Goal: Use online tool/utility: Utilize a website feature to perform a specific function

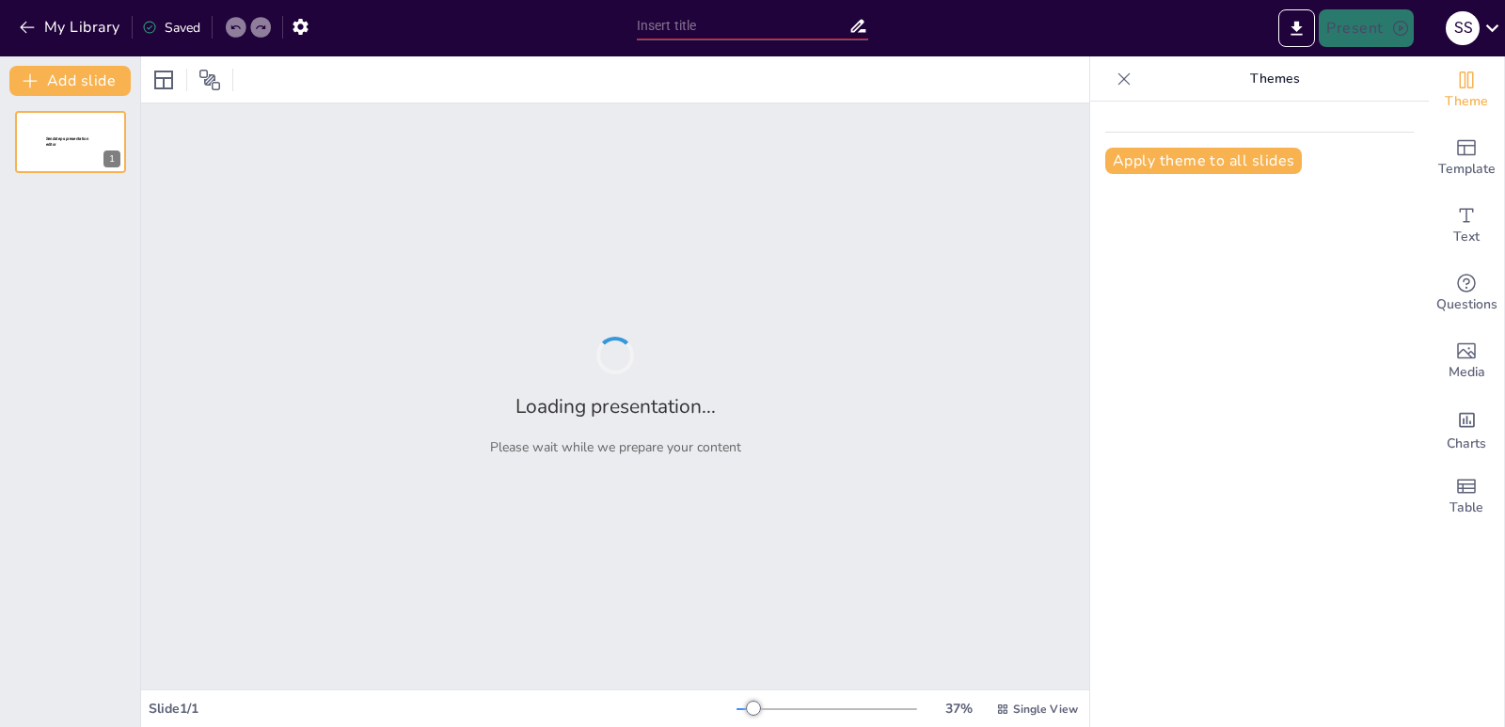
type input "[MEDICAL_DATA]: Un Estudio de Caso sobre la Intervención Terapéutica"
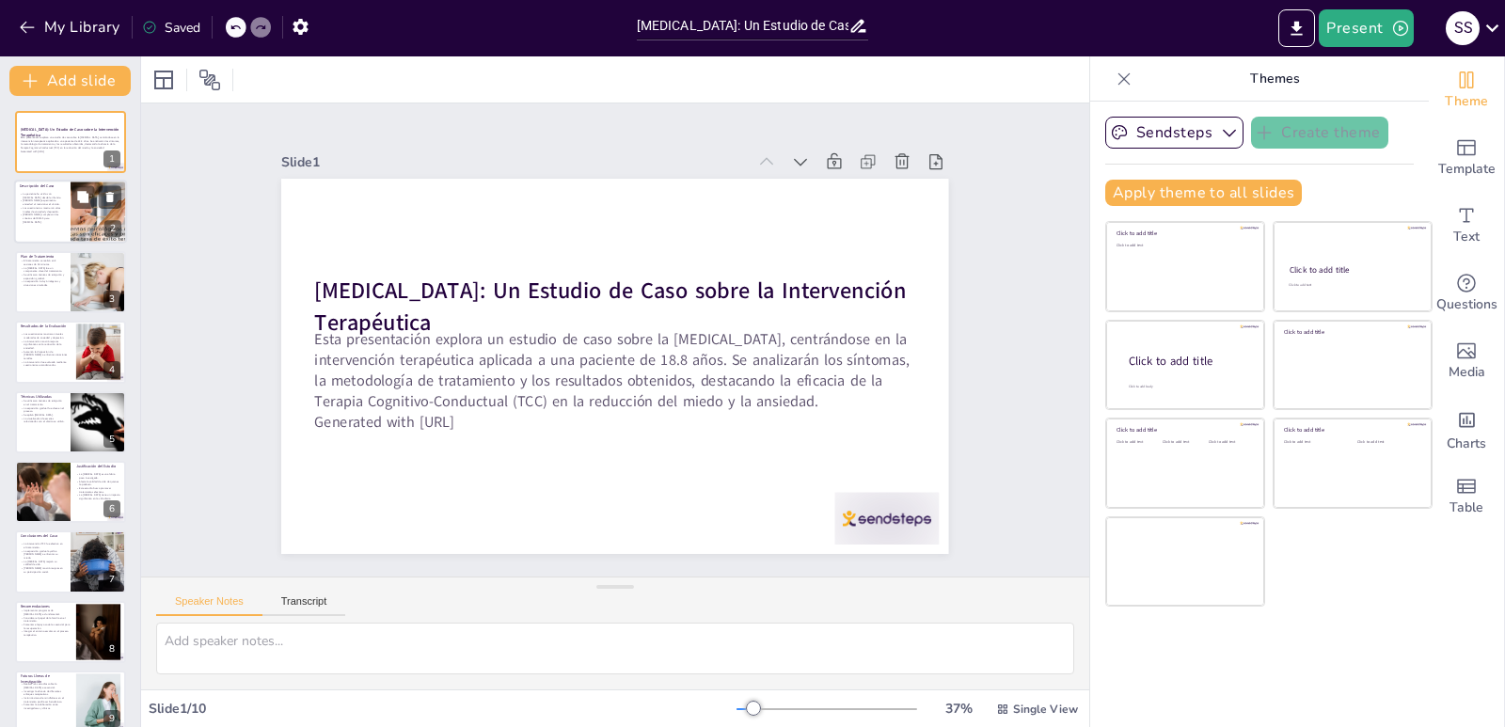
click at [42, 204] on p "[PERSON_NAME] experimenta ansiedad al mencionar el vómito." at bounding box center [42, 202] width 45 height 7
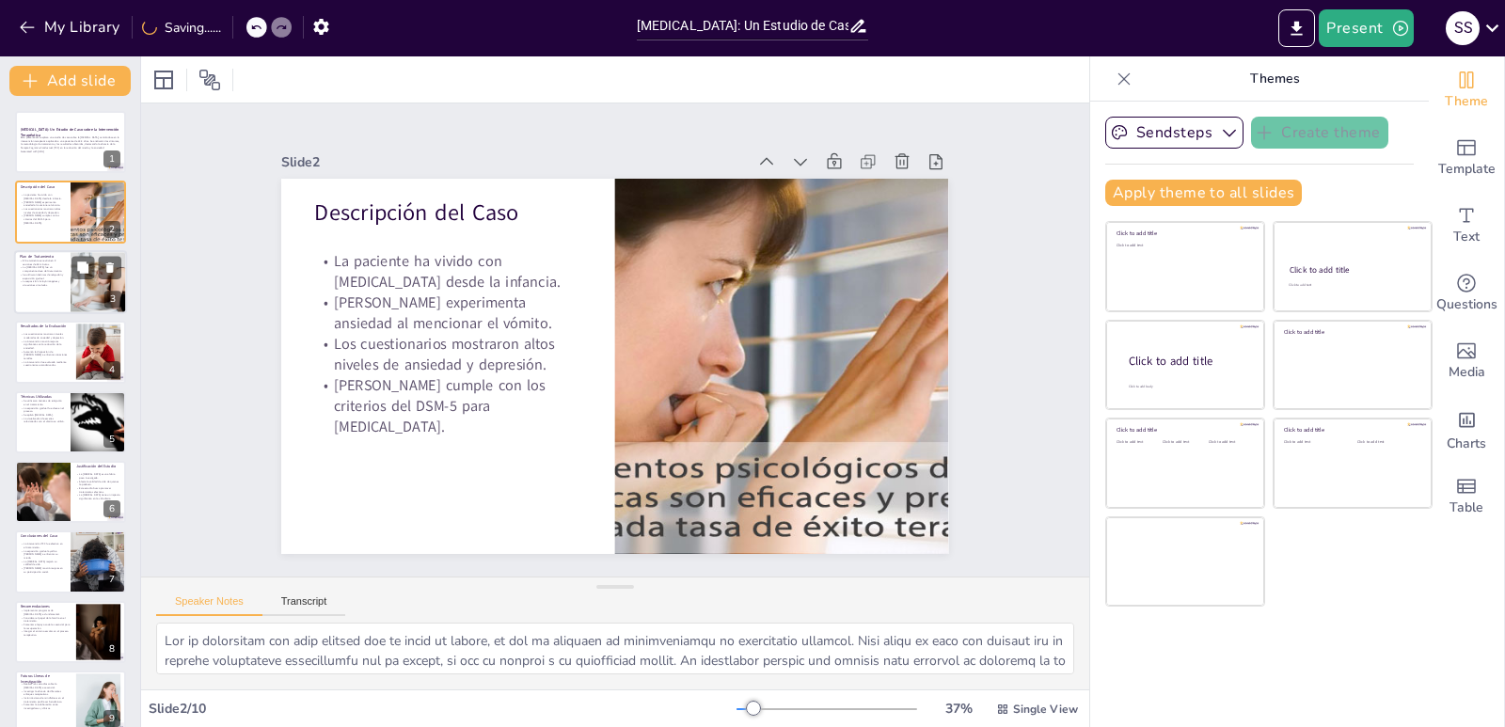
click at [34, 278] on p "Se utilizaron técnicas de relajación y exposición gradual." at bounding box center [42, 276] width 45 height 7
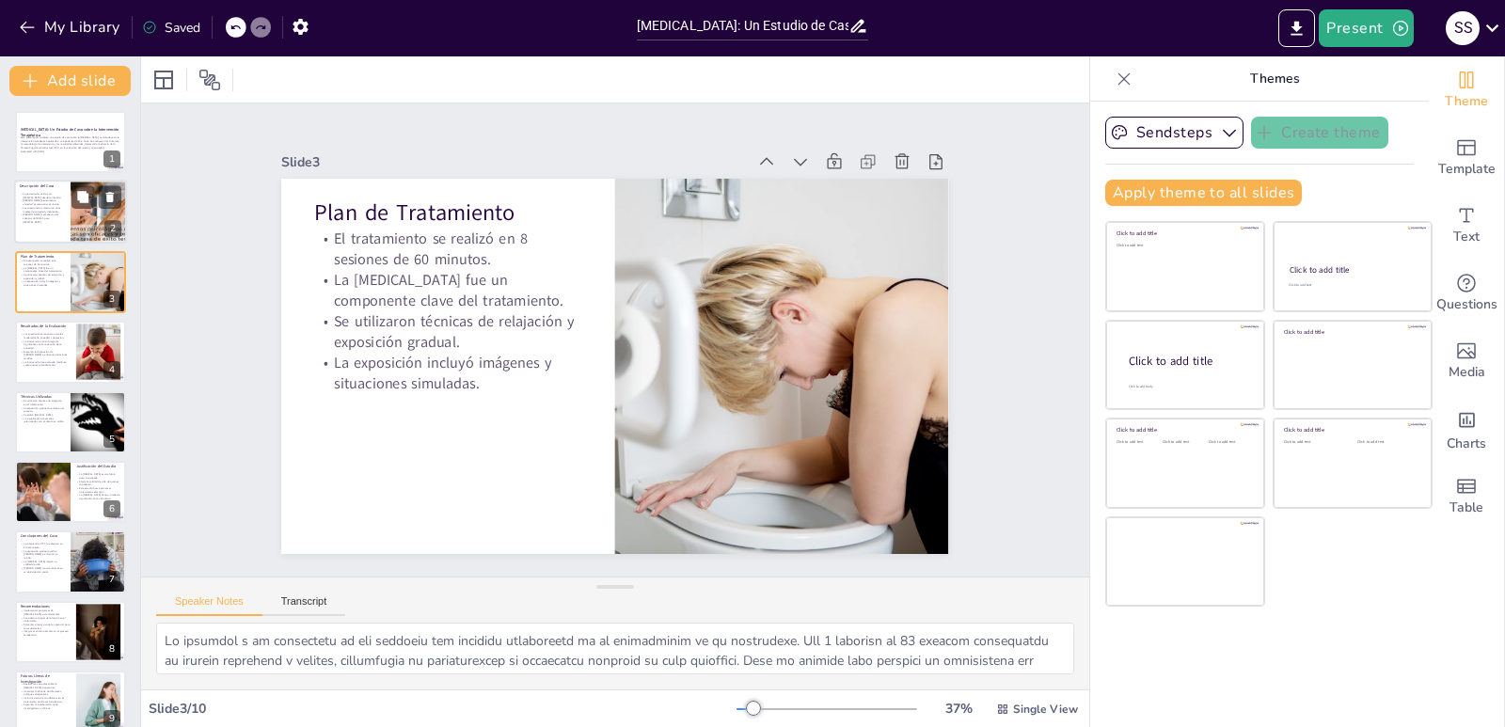
click at [39, 215] on p "[PERSON_NAME] cumple con los criterios del DSM-5 para [MEDICAL_DATA]." at bounding box center [42, 218] width 45 height 10
type textarea "Lor ip dolorsitam con adip elitsed doe te incid ut labore, et dol ma aliquaen a…"
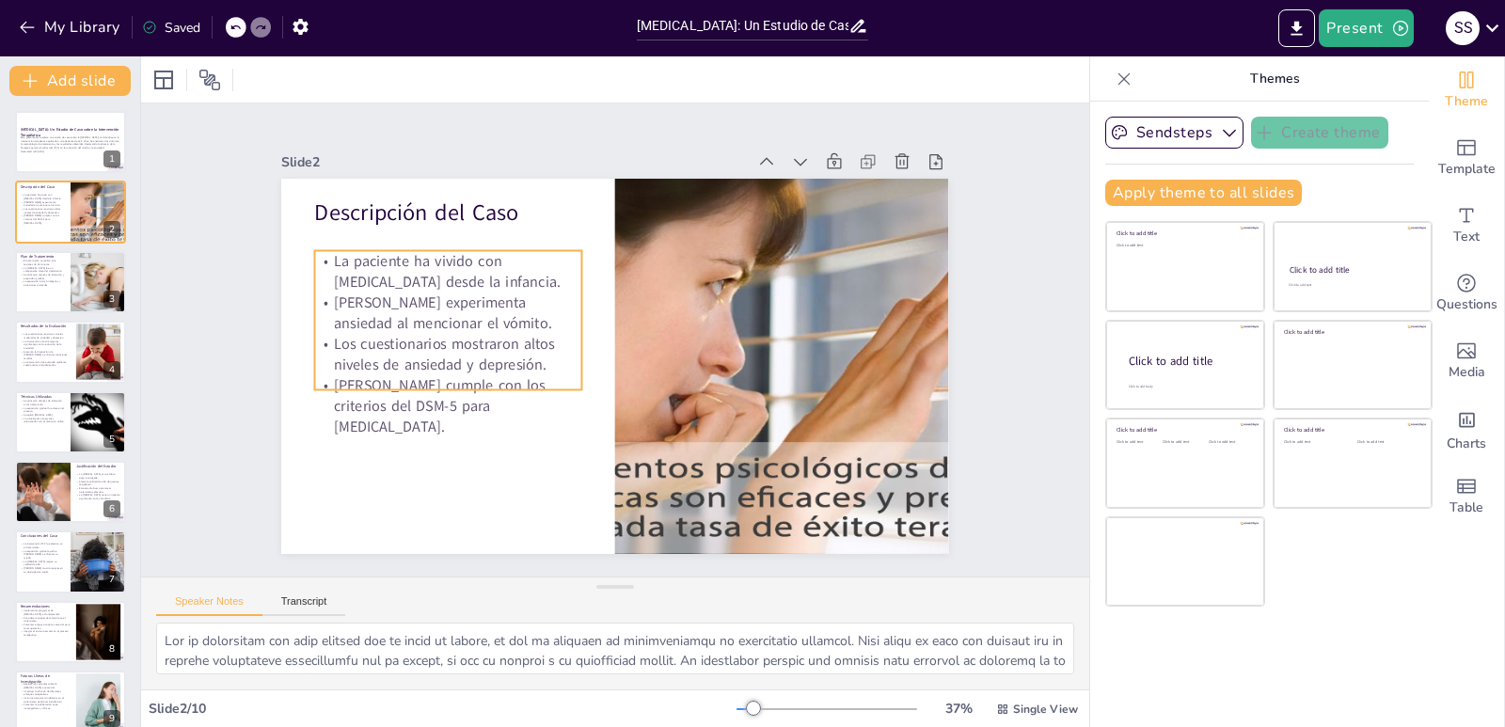
click at [417, 359] on p "Los cuestionarios mostraron altos niveles de ansiedad y depresión." at bounding box center [448, 354] width 267 height 41
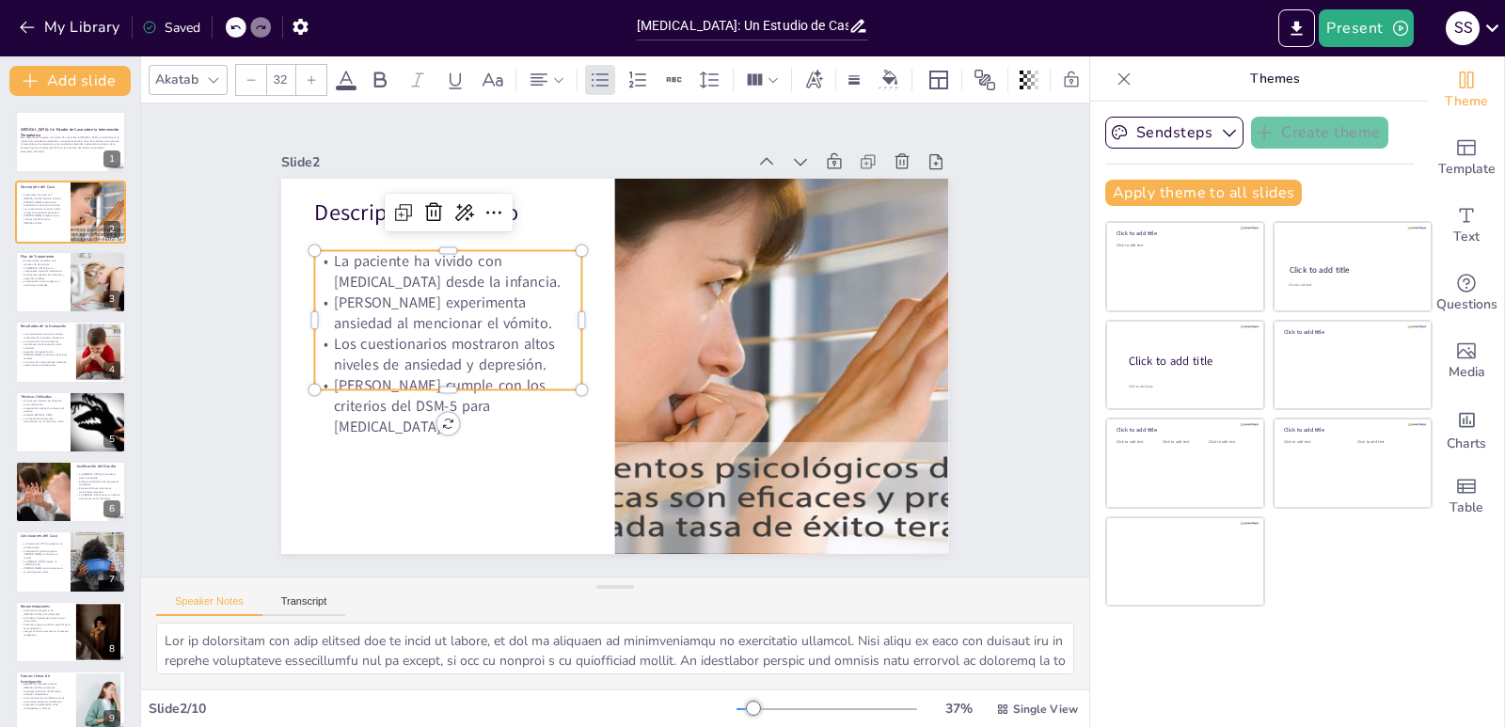
click at [434, 389] on div at bounding box center [448, 396] width 267 height 15
click at [434, 382] on p "[PERSON_NAME] cumple con los criterios del DSM-5 para [MEDICAL_DATA]." at bounding box center [448, 406] width 267 height 62
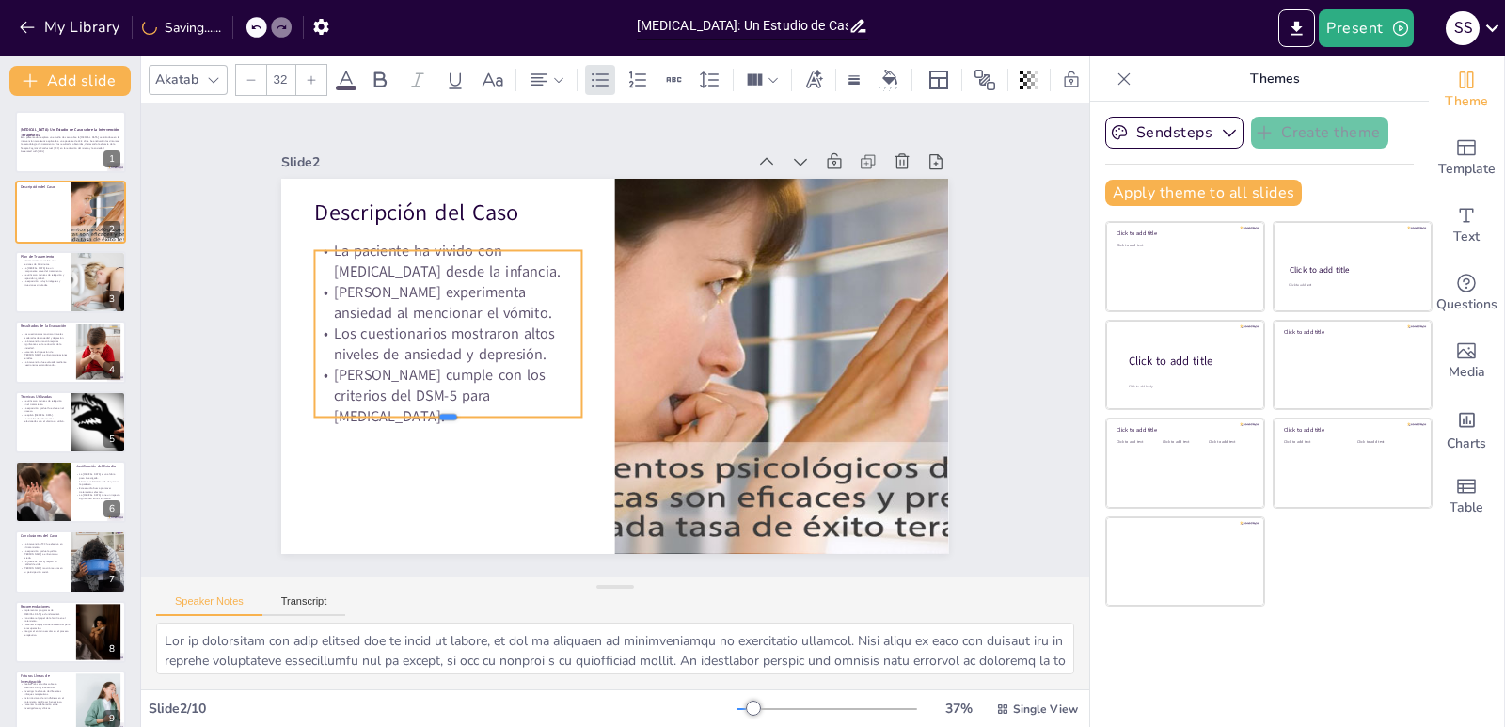
drag, startPoint x: 437, startPoint y: 410, endPoint x: 437, endPoint y: 345, distance: 64.9
click at [437, 345] on div "Descripción del Caso La paciente ha vivido con [MEDICAL_DATA] desde la infancia…" at bounding box center [614, 366] width 667 height 375
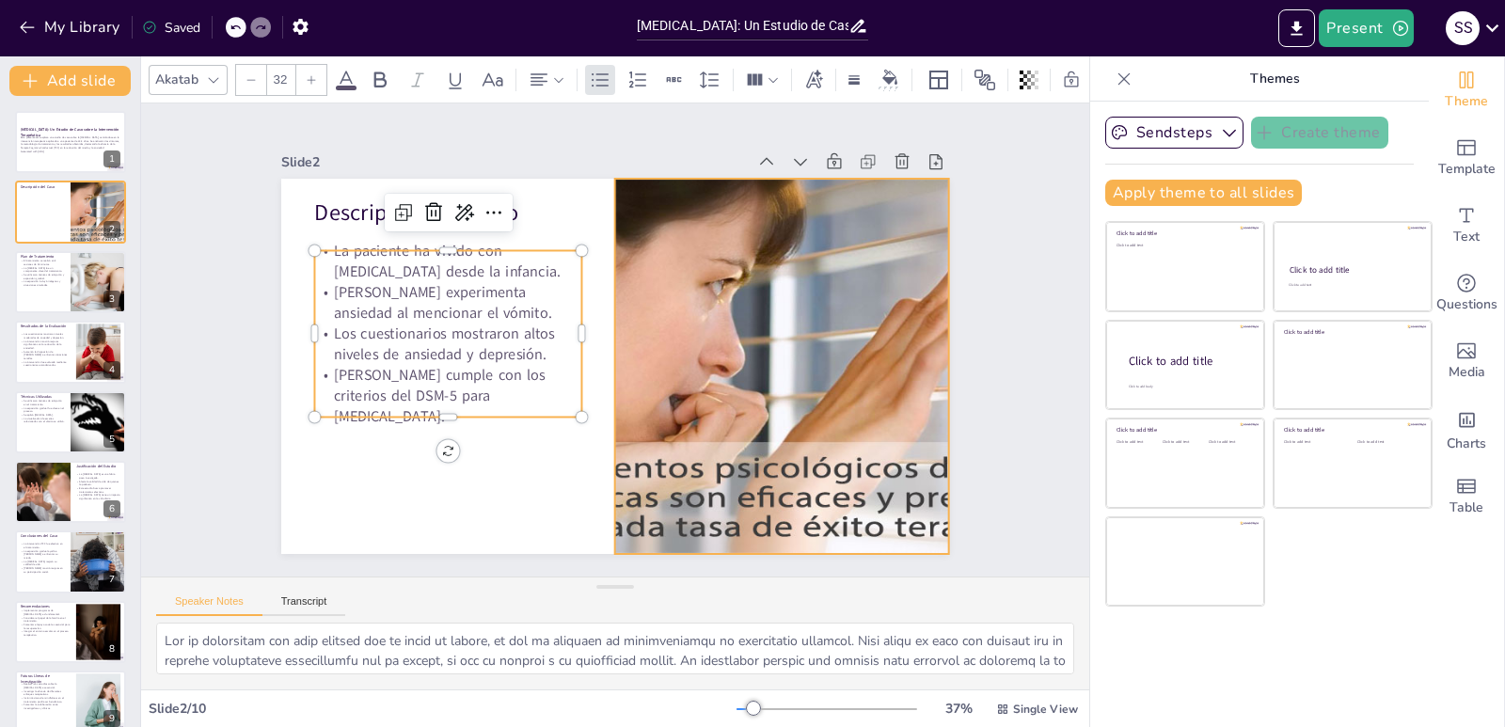
click at [739, 481] on div at bounding box center [782, 366] width 766 height 375
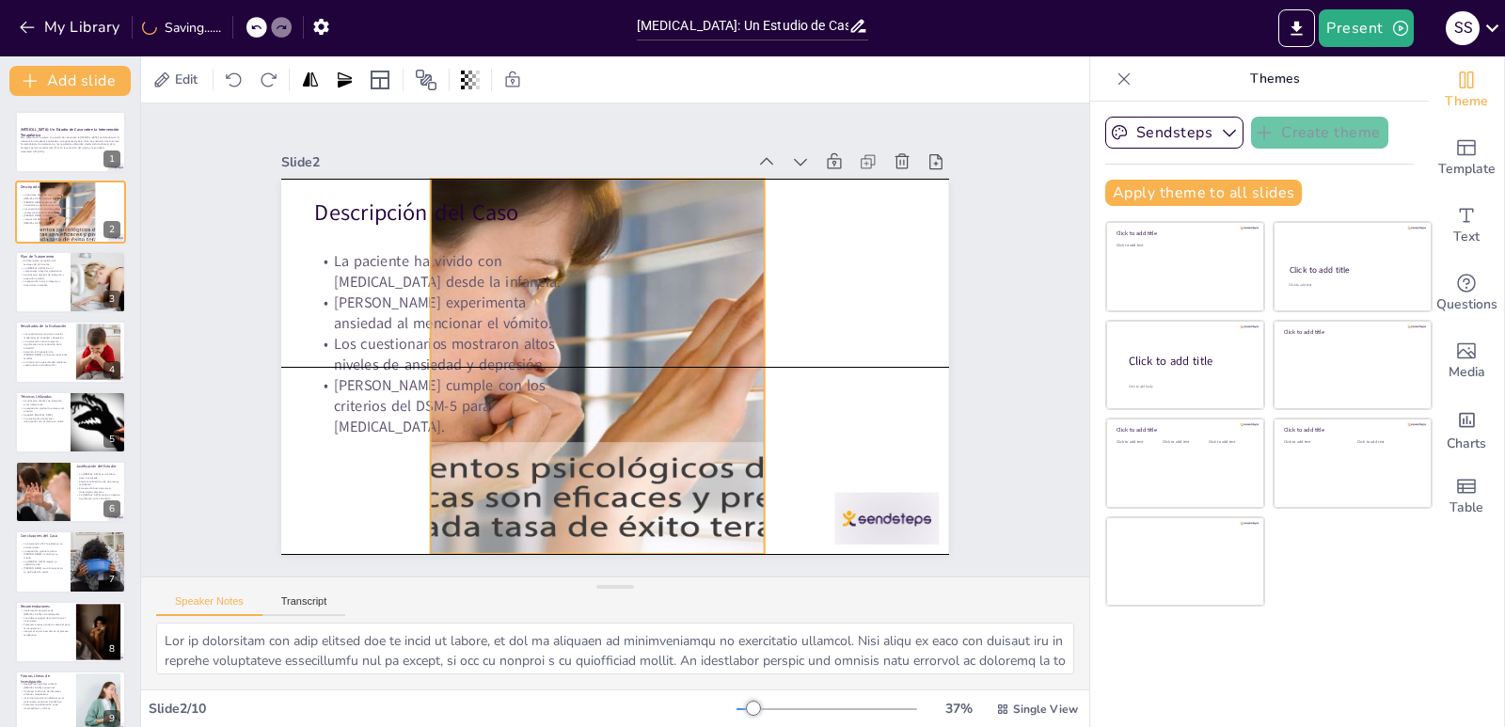
drag, startPoint x: 602, startPoint y: 360, endPoint x: 418, endPoint y: 366, distance: 184.4
click at [418, 214] on div "Descripción del Caso La paciente ha vivido con [MEDICAL_DATA] desde la infancia…" at bounding box center [631, 180] width 663 height 70
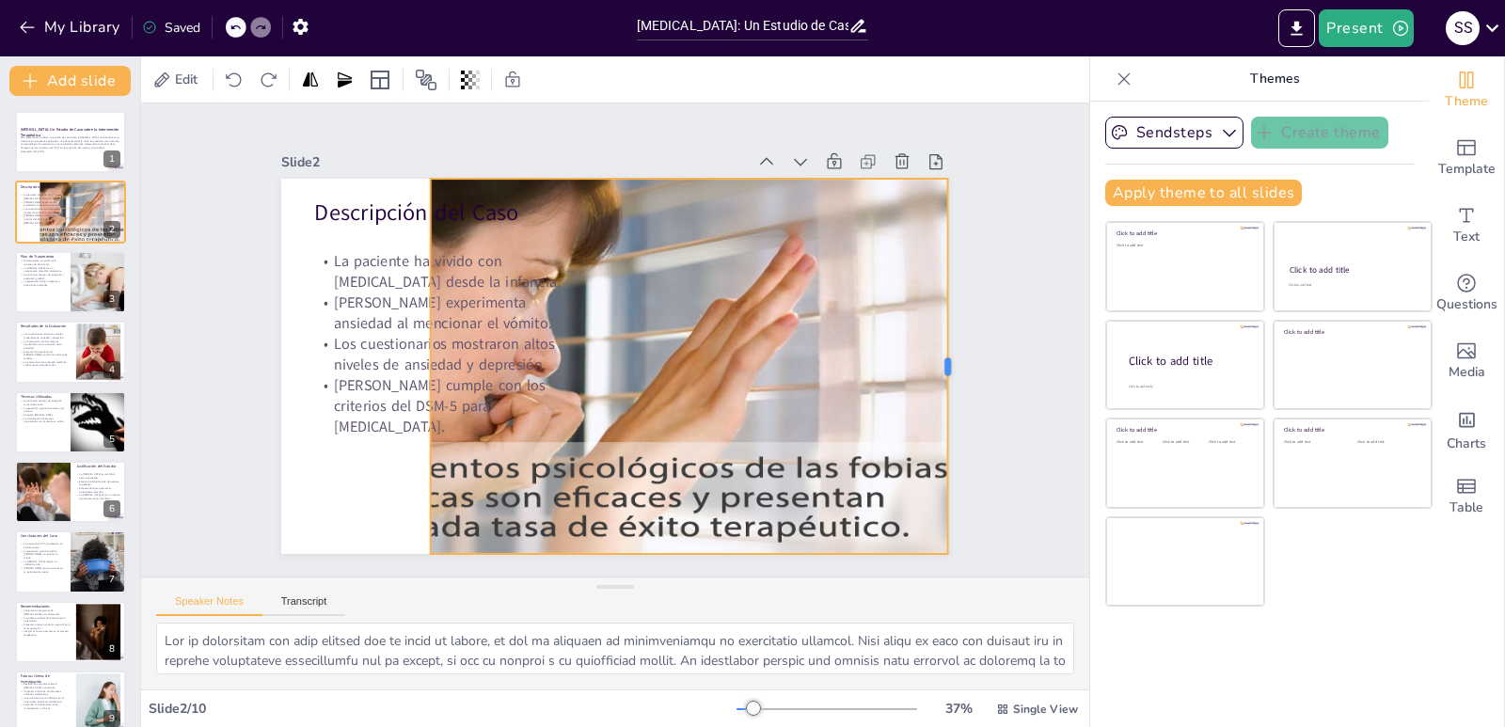
drag, startPoint x: 749, startPoint y: 360, endPoint x: 933, endPoint y: 345, distance: 184.0
click at [933, 345] on div at bounding box center [942, 436] width 93 height 370
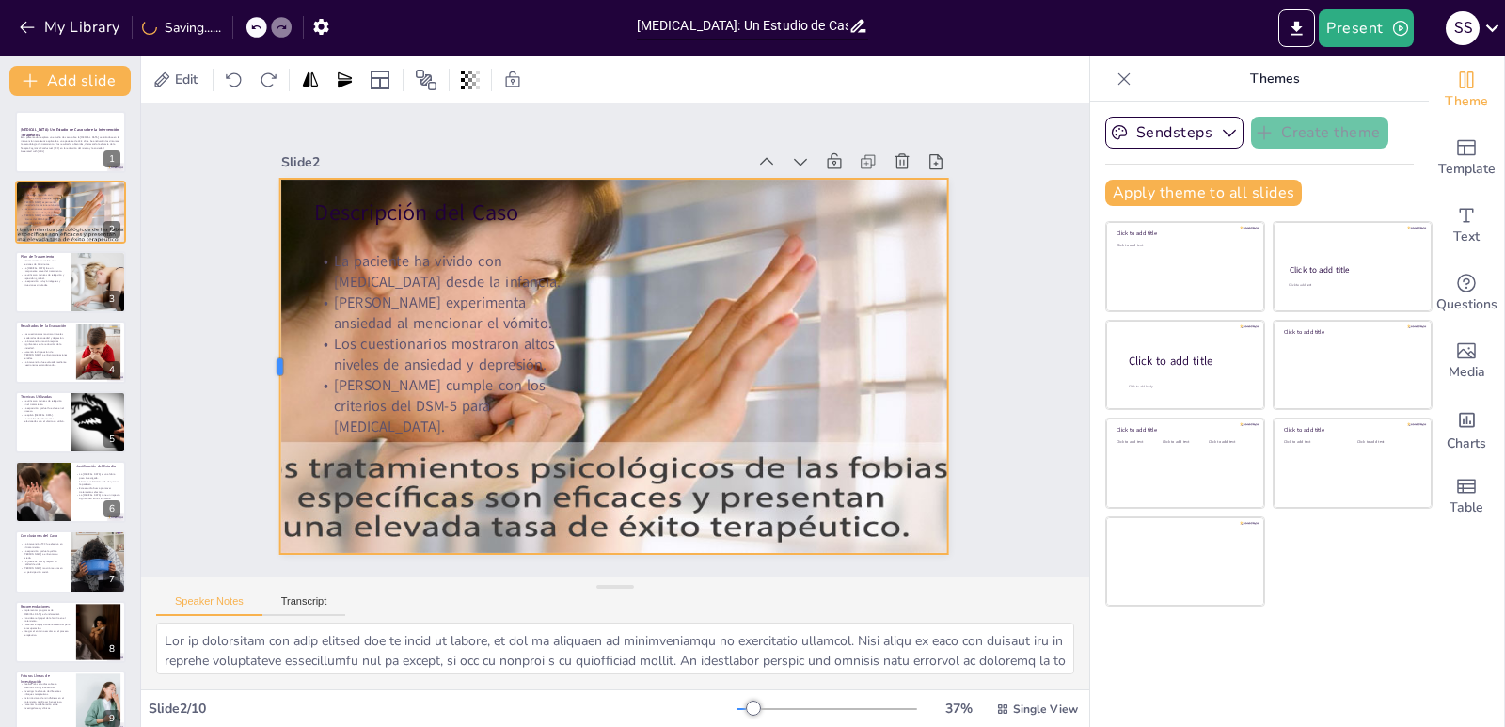
drag, startPoint x: 416, startPoint y: 359, endPoint x: 265, endPoint y: 360, distance: 150.5
click at [265, 360] on div at bounding box center [272, 366] width 15 height 375
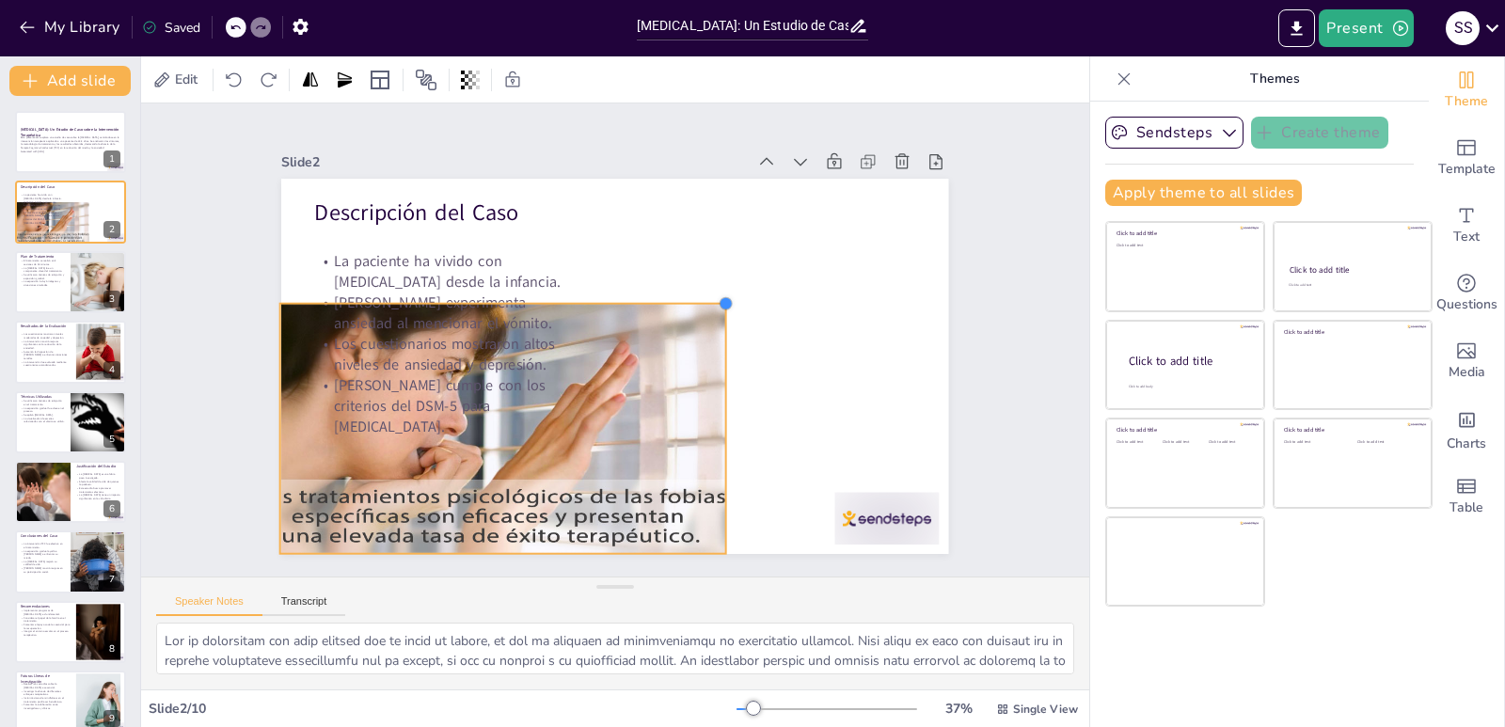
drag, startPoint x: 935, startPoint y: 170, endPoint x: 713, endPoint y: 357, distance: 290.3
click at [713, 357] on div "Descripción del Caso La paciente ha vivido con [MEDICAL_DATA] desde la infancia…" at bounding box center [614, 366] width 667 height 375
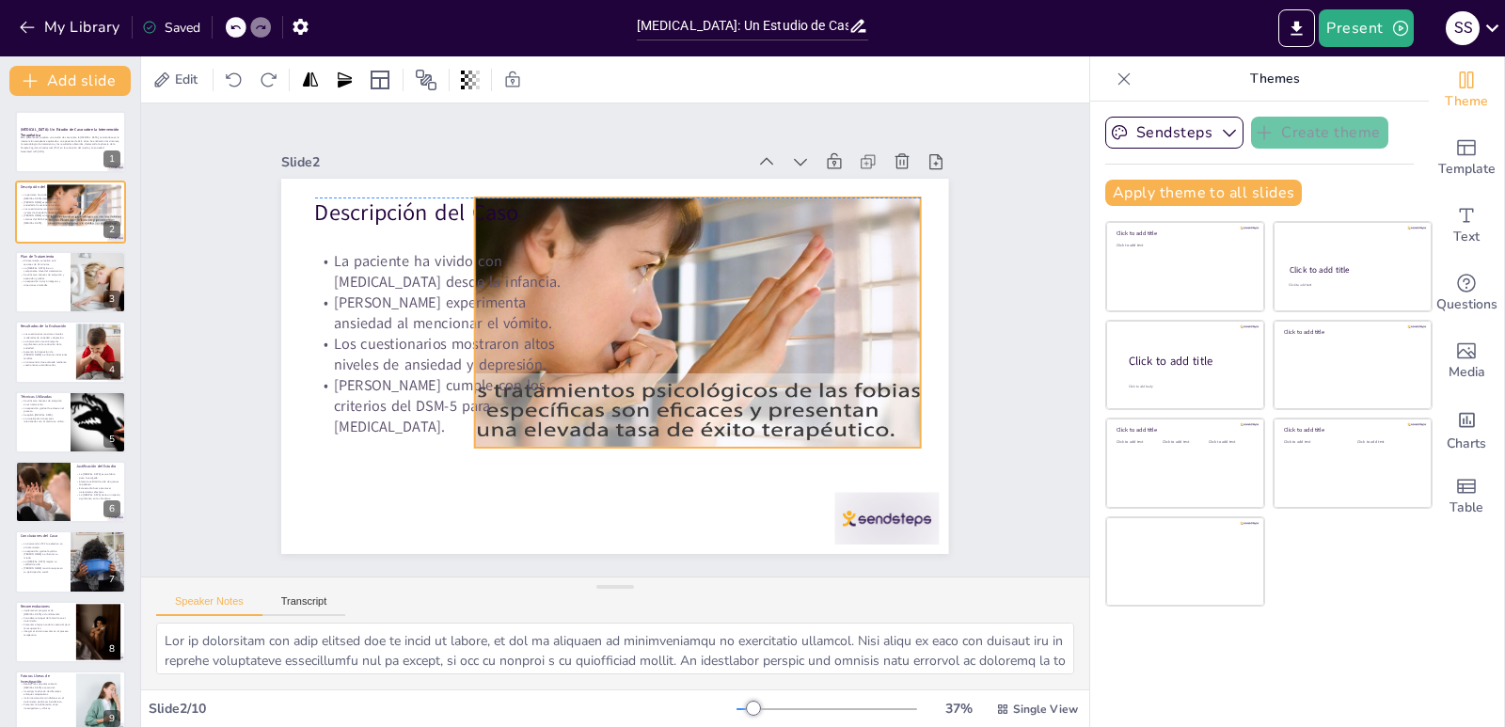
drag, startPoint x: 606, startPoint y: 432, endPoint x: 806, endPoint y: 335, distance: 222.5
click at [806, 329] on div at bounding box center [687, 330] width 535 height 303
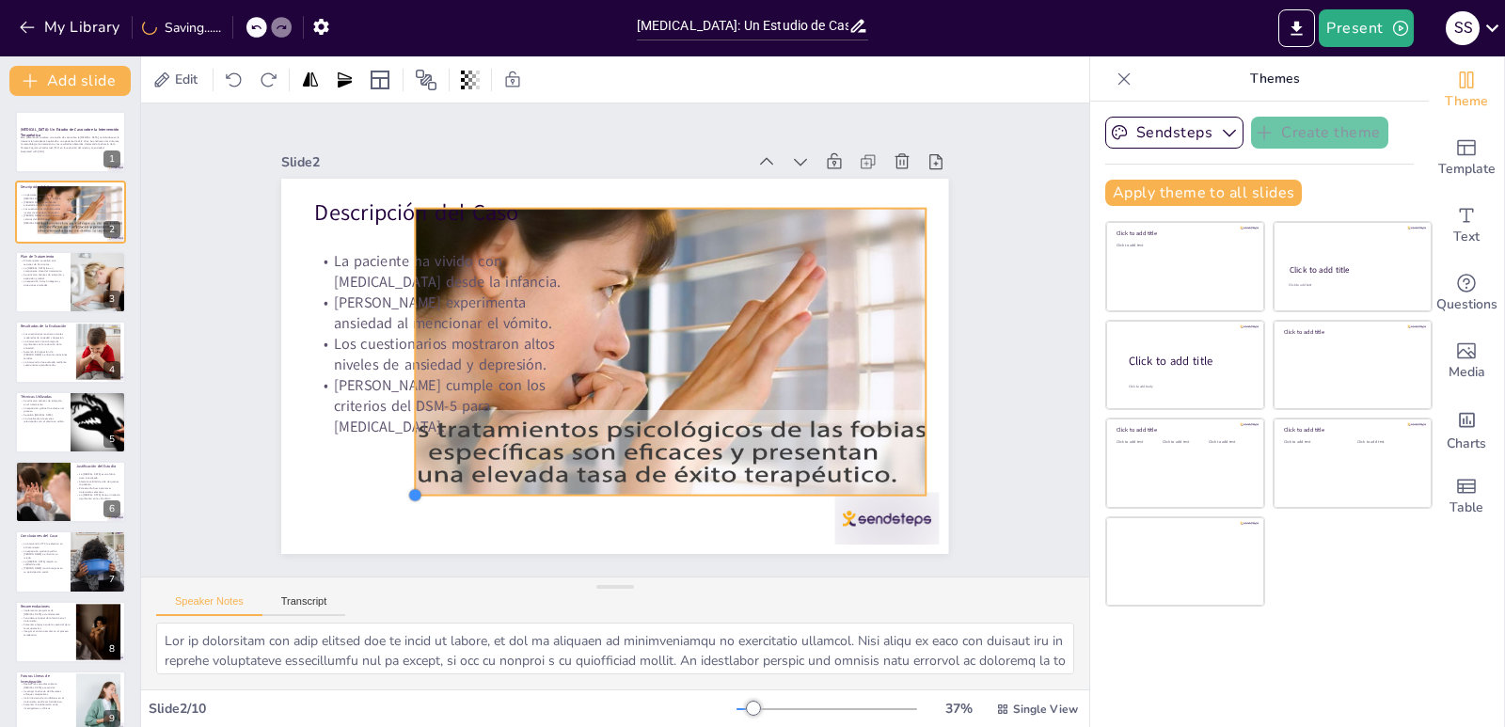
drag, startPoint x: 470, startPoint y: 456, endPoint x: 433, endPoint y: 493, distance: 51.9
click at [433, 493] on div "Descripción del Caso La paciente ha vivido con [MEDICAL_DATA] desde la infancia…" at bounding box center [614, 366] width 667 height 375
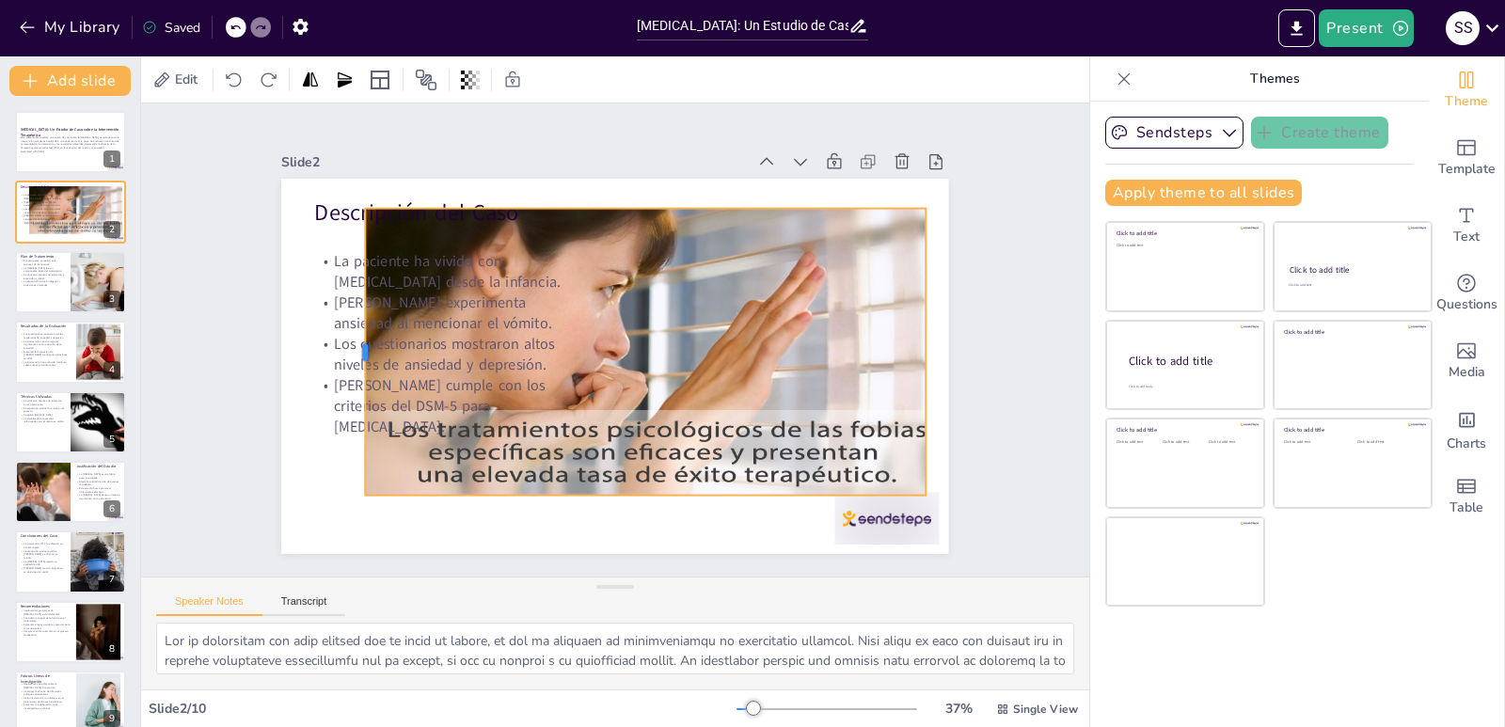
drag, startPoint x: 399, startPoint y: 345, endPoint x: 349, endPoint y: 364, distance: 53.3
click at [349, 364] on div at bounding box center [358, 324] width 45 height 287
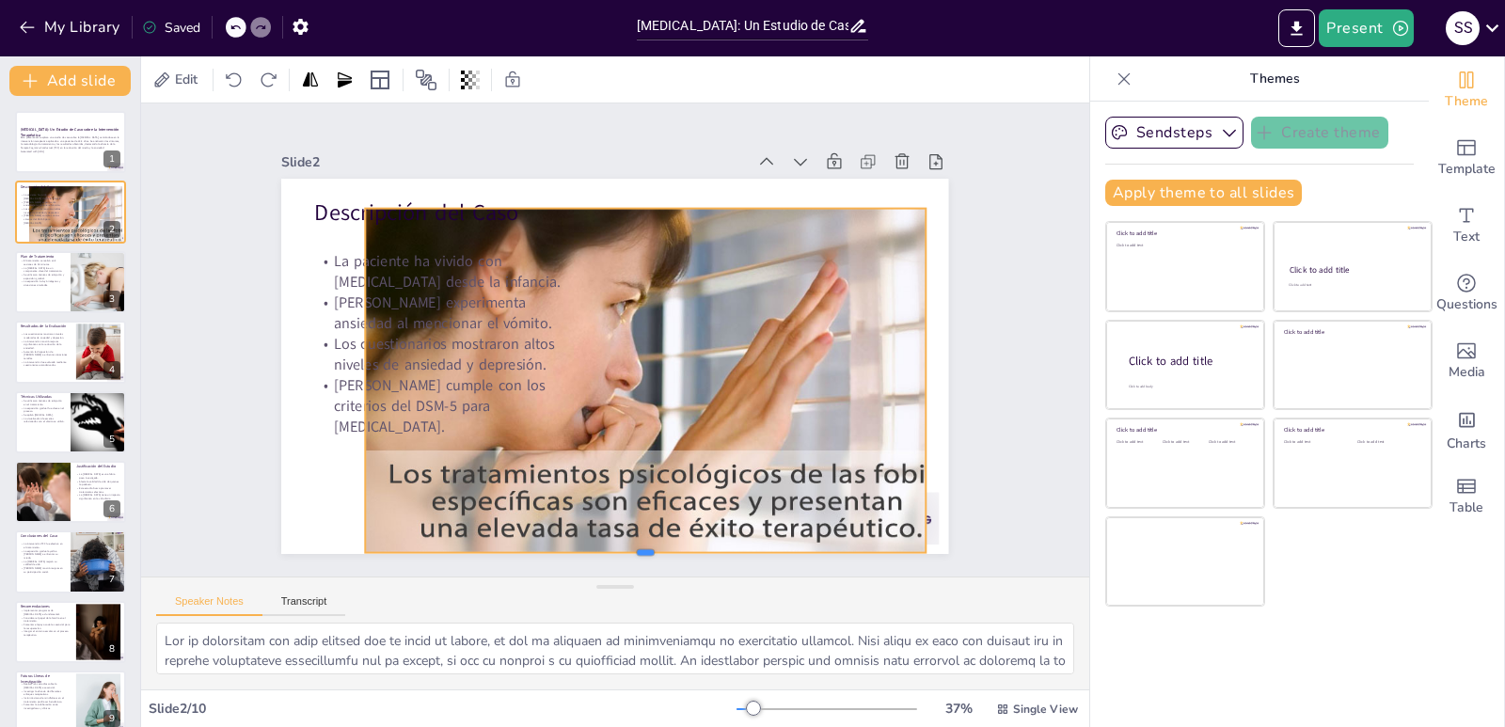
drag, startPoint x: 633, startPoint y: 491, endPoint x: 627, endPoint y: 548, distance: 57.6
click at [627, 553] on div at bounding box center [646, 560] width 560 height 15
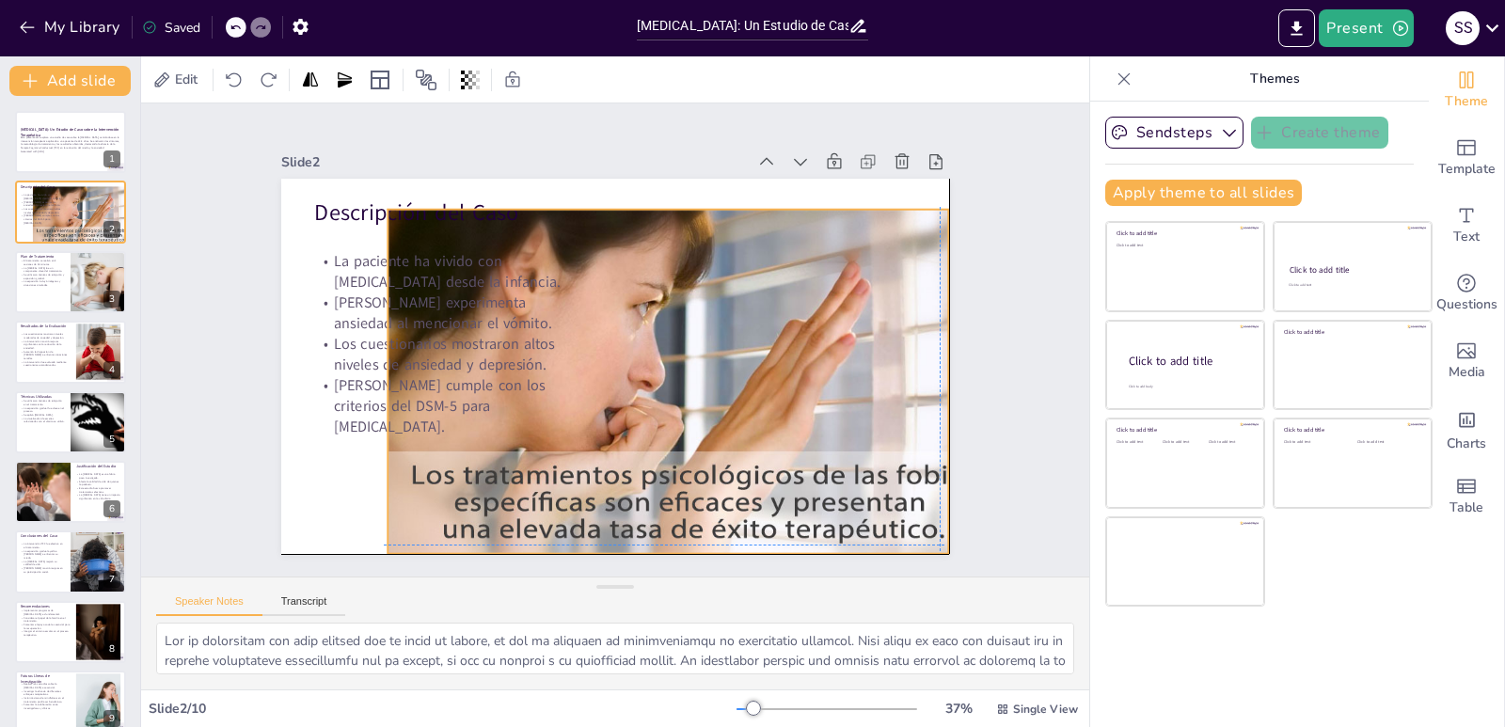
drag, startPoint x: 654, startPoint y: 412, endPoint x: 671, endPoint y: 410, distance: 18.0
click at [671, 410] on div at bounding box center [684, 397] width 673 height 465
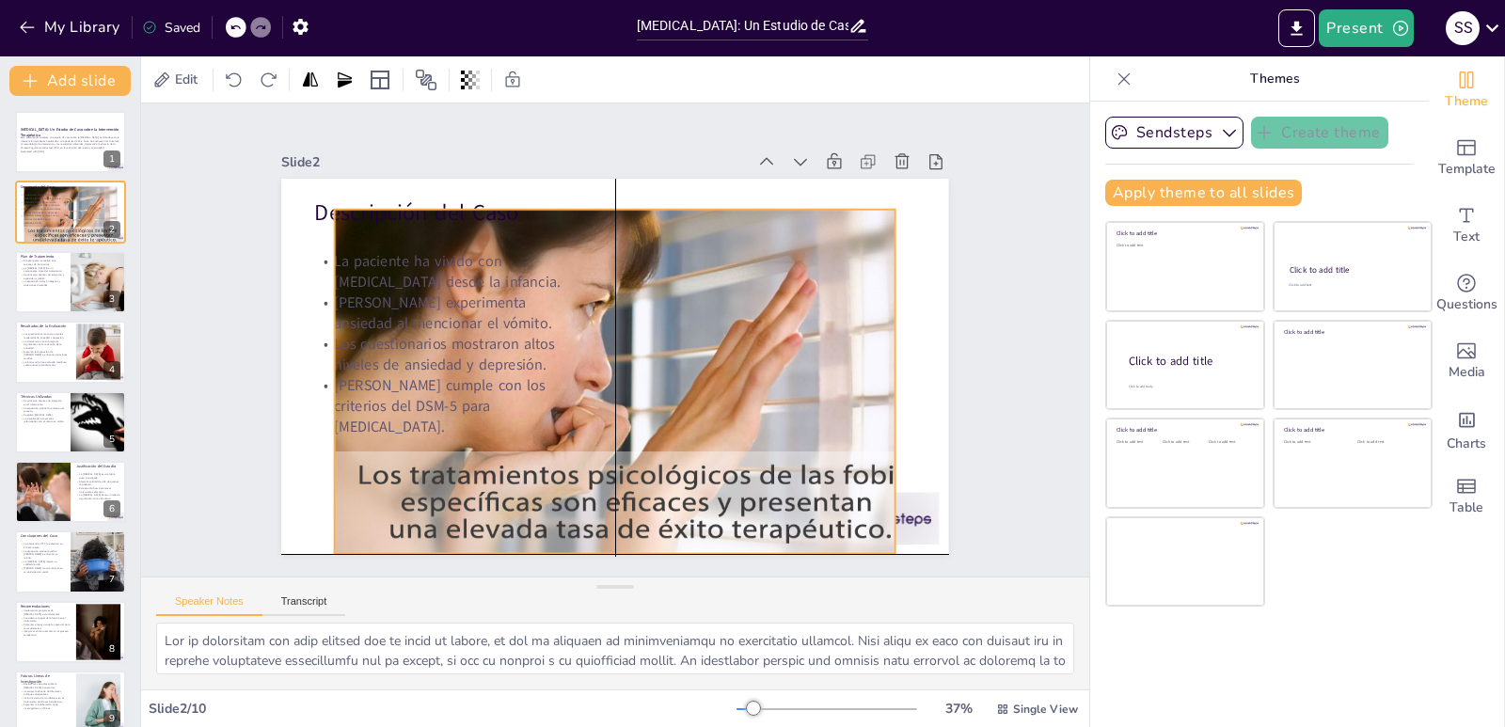
drag, startPoint x: 631, startPoint y: 408, endPoint x: 581, endPoint y: 411, distance: 49.9
click at [581, 411] on div at bounding box center [636, 384] width 647 height 407
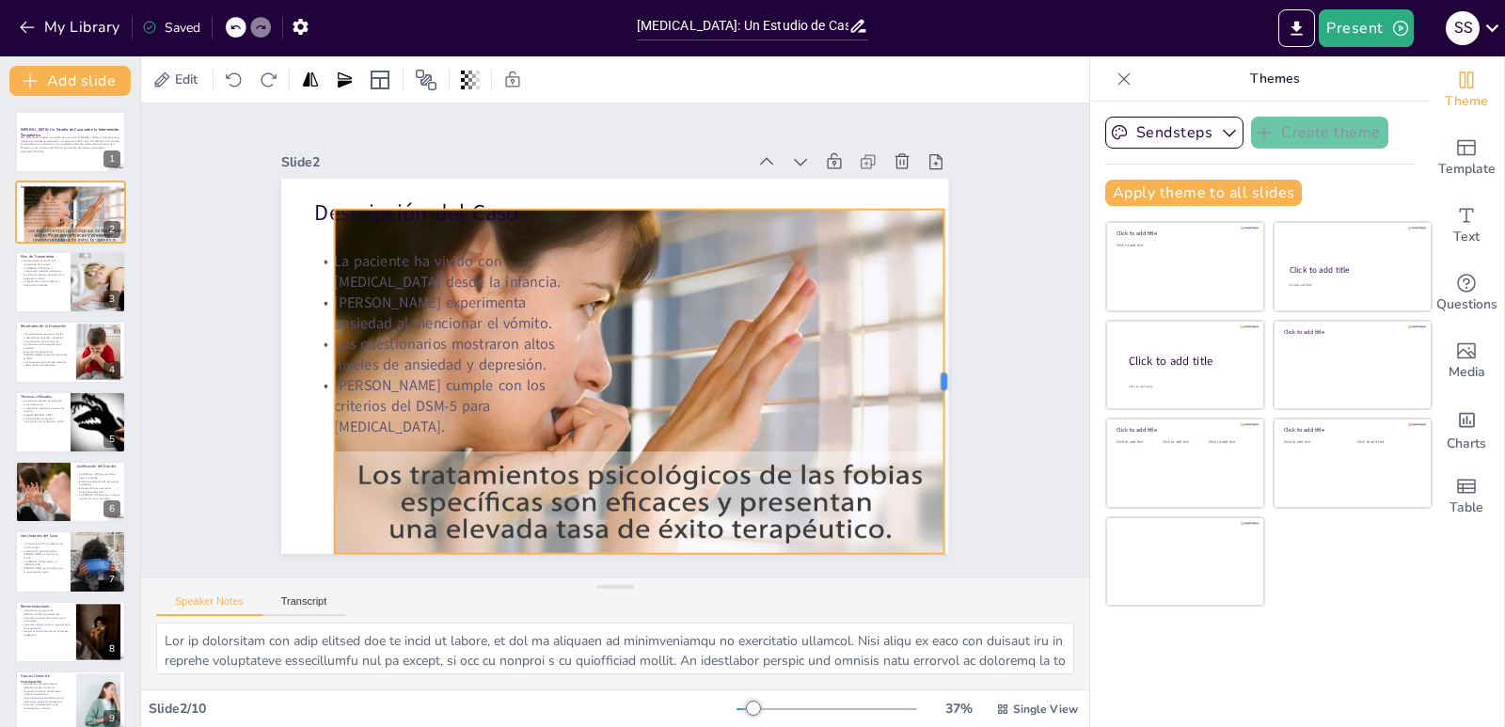
drag, startPoint x: 881, startPoint y: 374, endPoint x: 930, endPoint y: 373, distance: 48.9
click at [944, 373] on div at bounding box center [951, 382] width 15 height 344
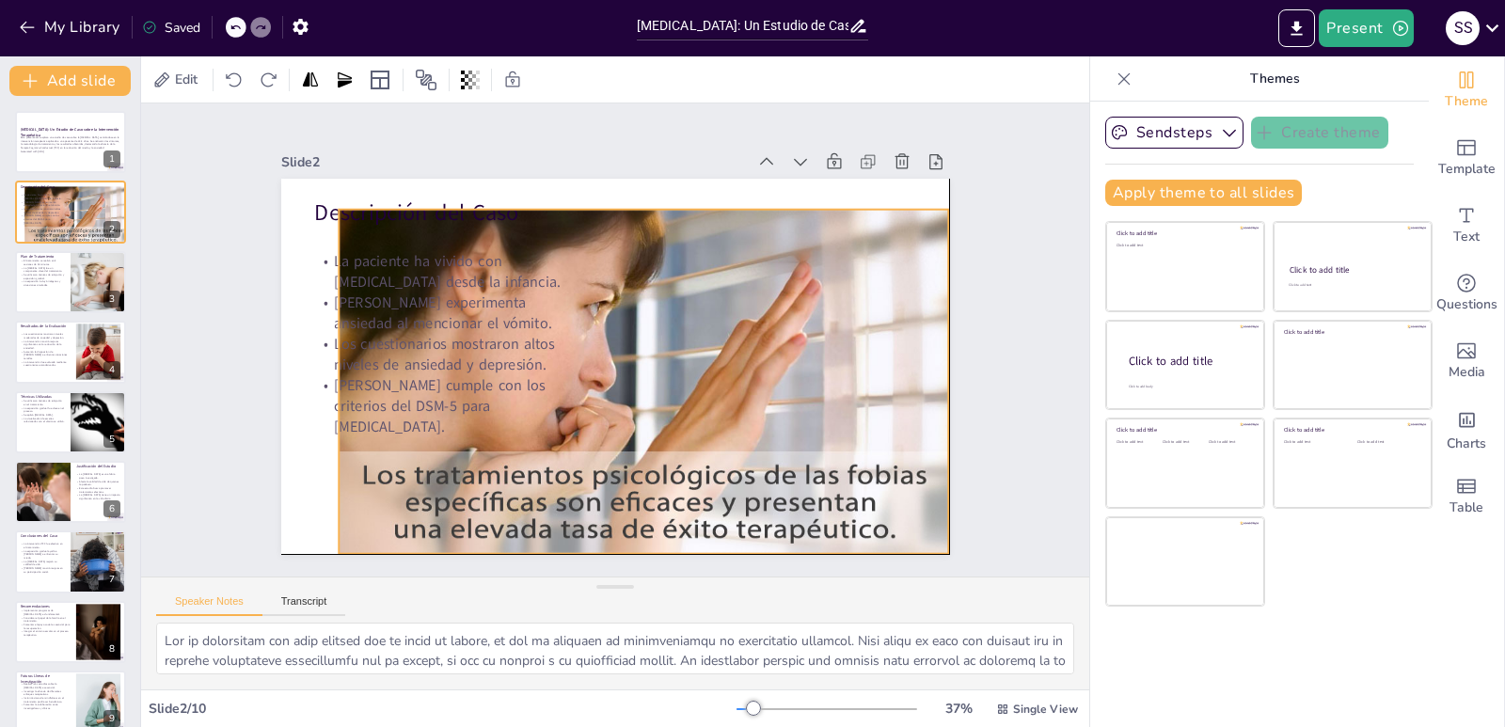
click at [807, 367] on div at bounding box center [642, 384] width 648 height 407
click at [608, 163] on icon at bounding box center [616, 171] width 16 height 16
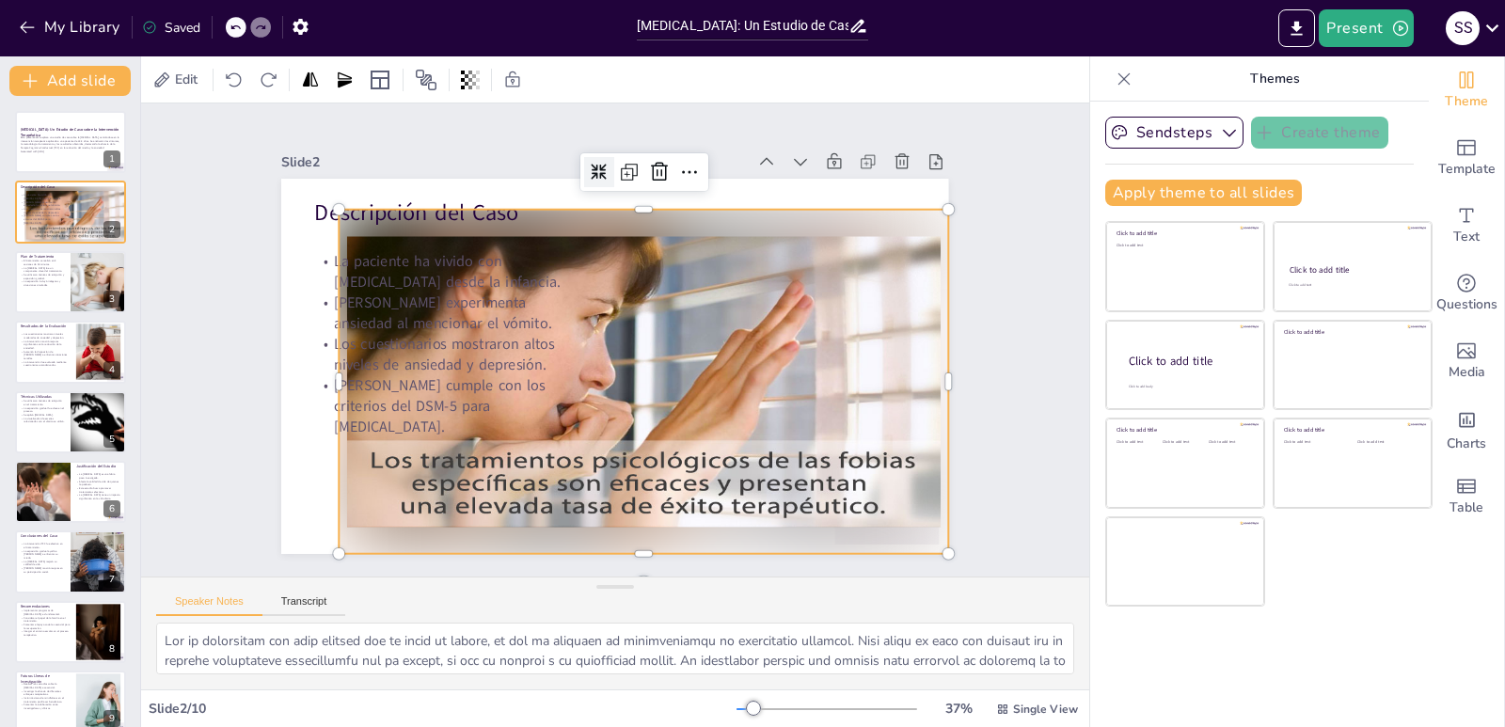
click at [713, 371] on div at bounding box center [640, 384] width 642 height 406
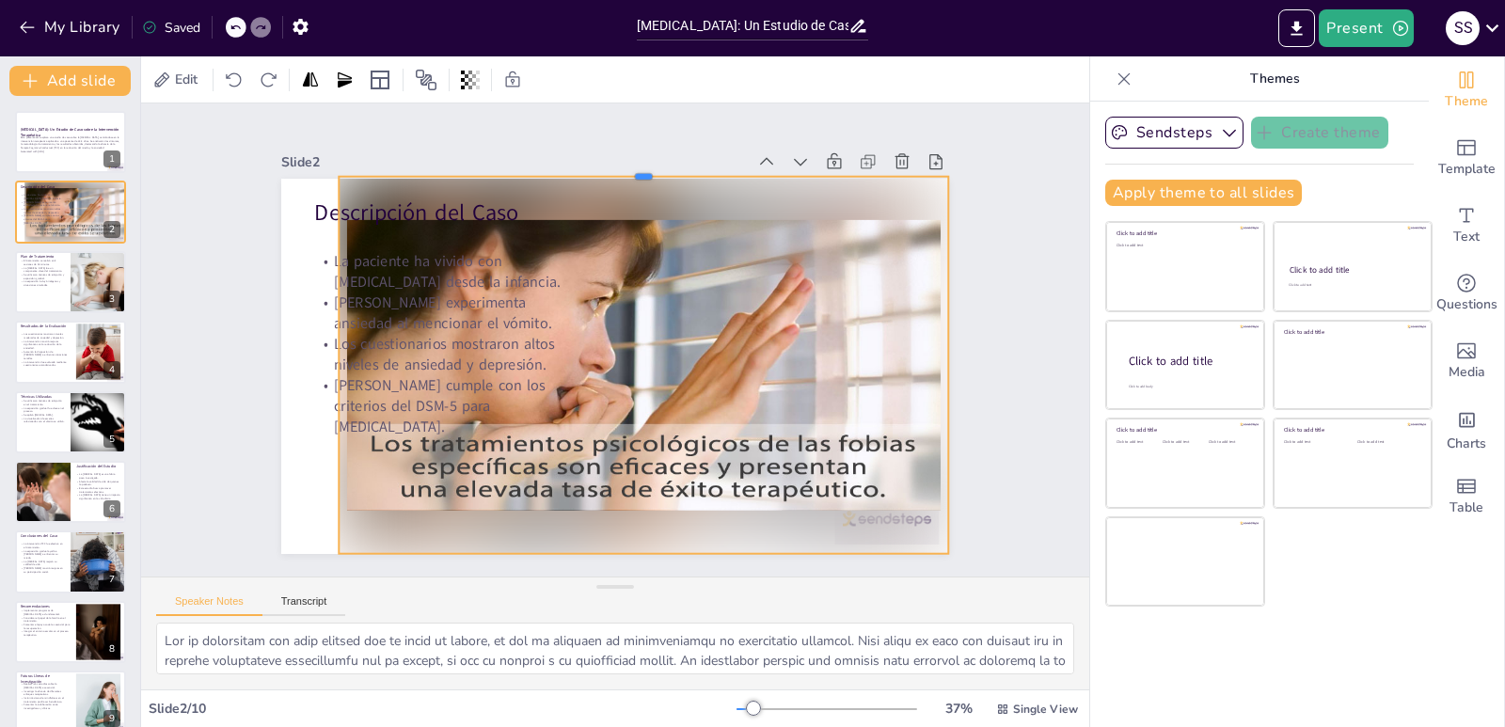
drag, startPoint x: 632, startPoint y: 201, endPoint x: 642, endPoint y: 168, distance: 34.5
click at [642, 168] on div at bounding box center [643, 169] width 609 height 15
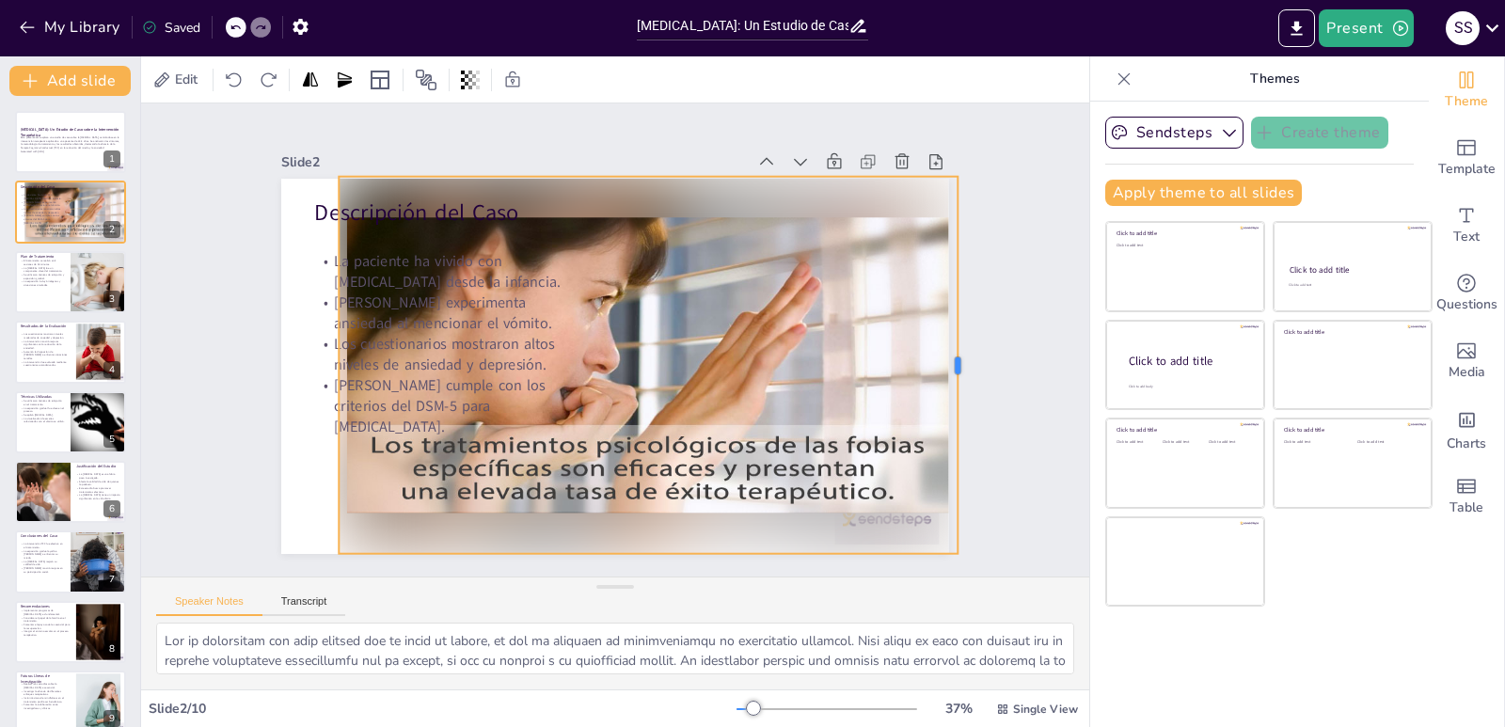
drag, startPoint x: 934, startPoint y: 357, endPoint x: 943, endPoint y: 351, distance: 11.5
click at [943, 351] on div at bounding box center [961, 401] width 55 height 377
click at [1016, 320] on div "Slide 1 [MEDICAL_DATA]: Un Estudio de Caso sobre la Intervención Terapéutica Es…" at bounding box center [615, 339] width 992 height 569
click at [714, 268] on div at bounding box center [645, 369] width 654 height 440
click at [470, 71] on icon at bounding box center [470, 80] width 4 height 19
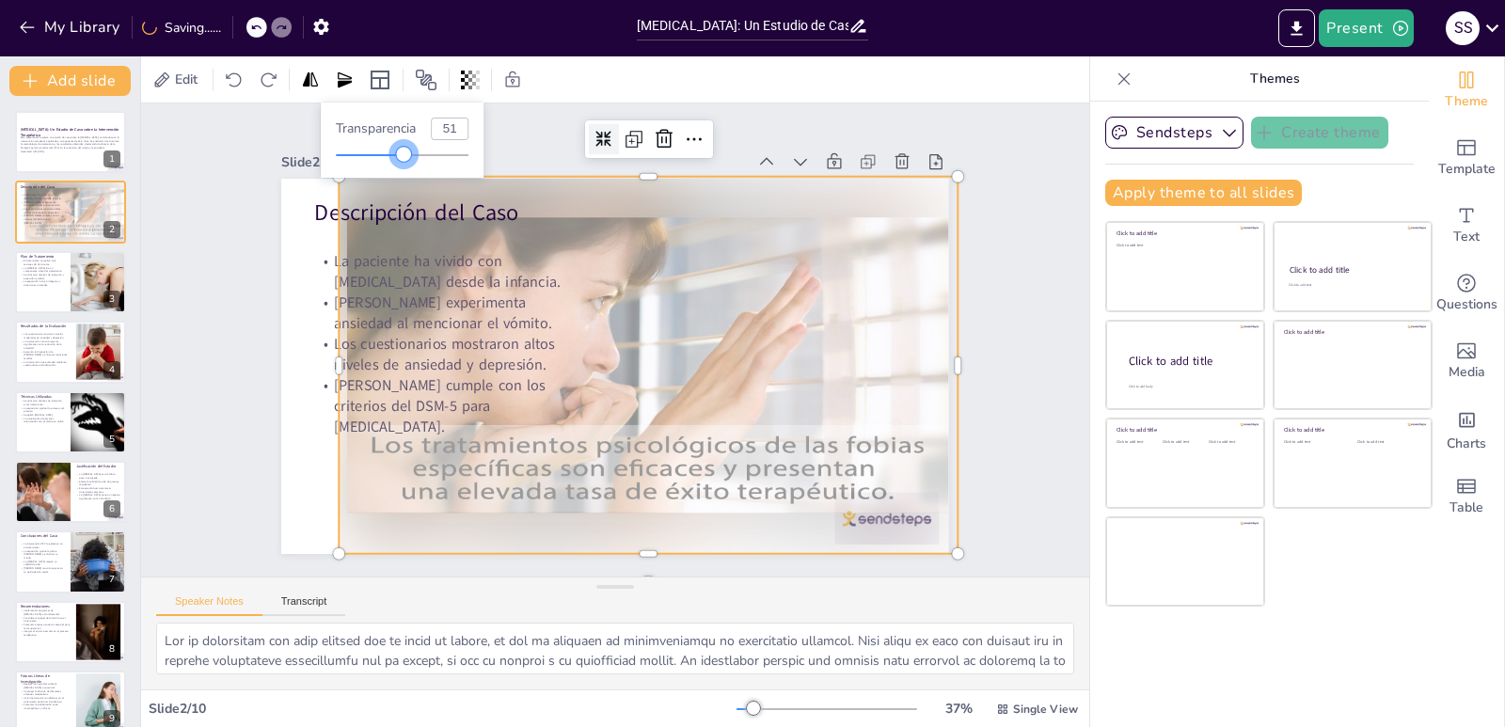
type input "50"
drag, startPoint x: 467, startPoint y: 154, endPoint x: 402, endPoint y: 158, distance: 65.9
click at [402, 158] on div at bounding box center [401, 154] width 15 height 15
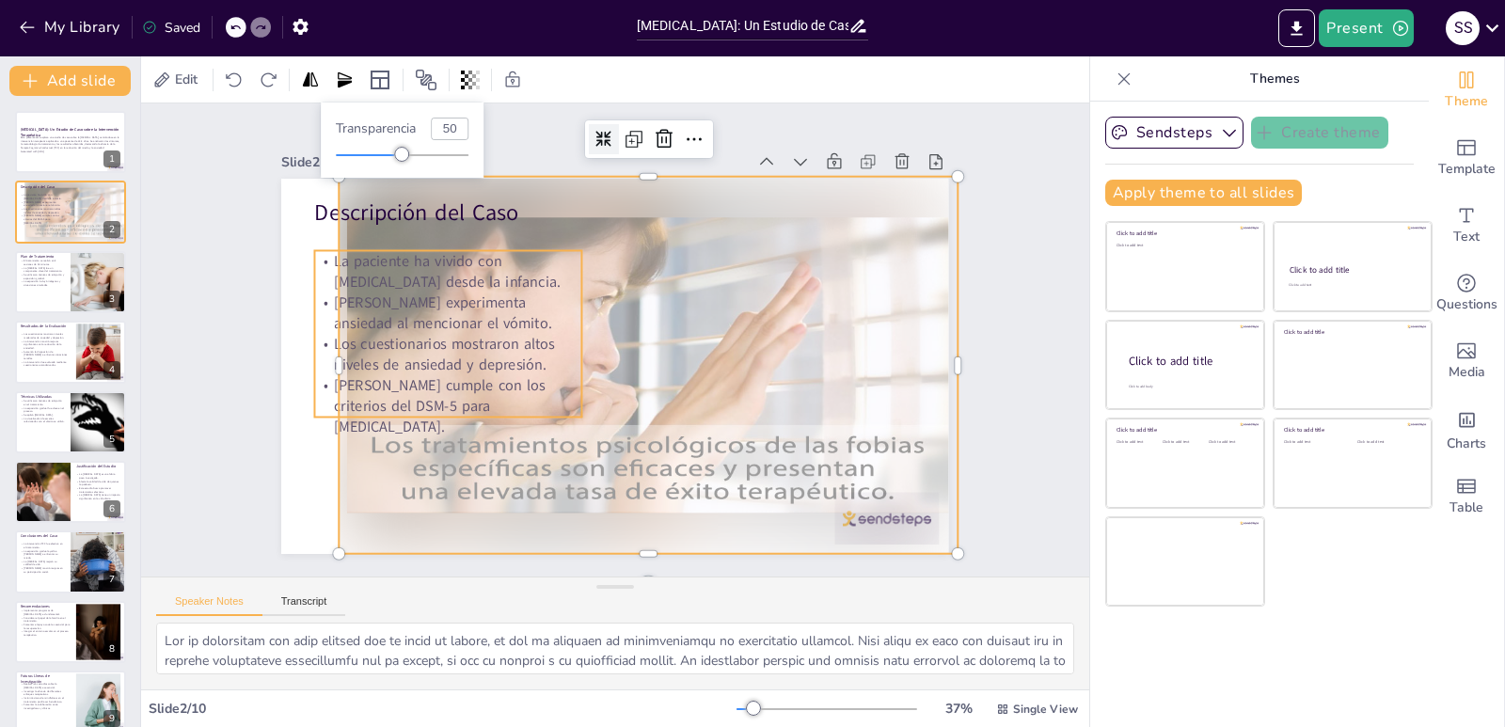
click at [358, 345] on p "Los cuestionarios mostraron altos niveles de ansiedad y depresión." at bounding box center [448, 337] width 270 height 70
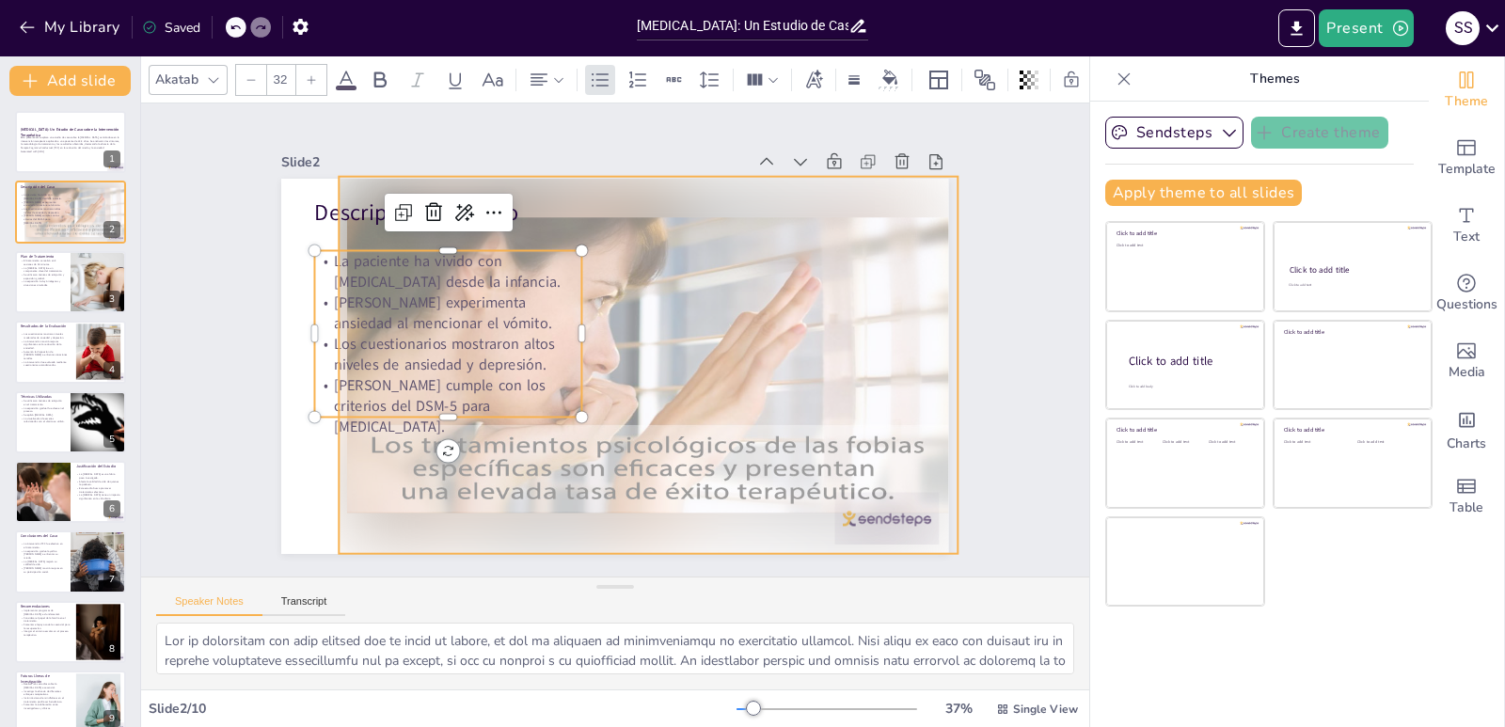
click at [350, 460] on div at bounding box center [645, 369] width 654 height 440
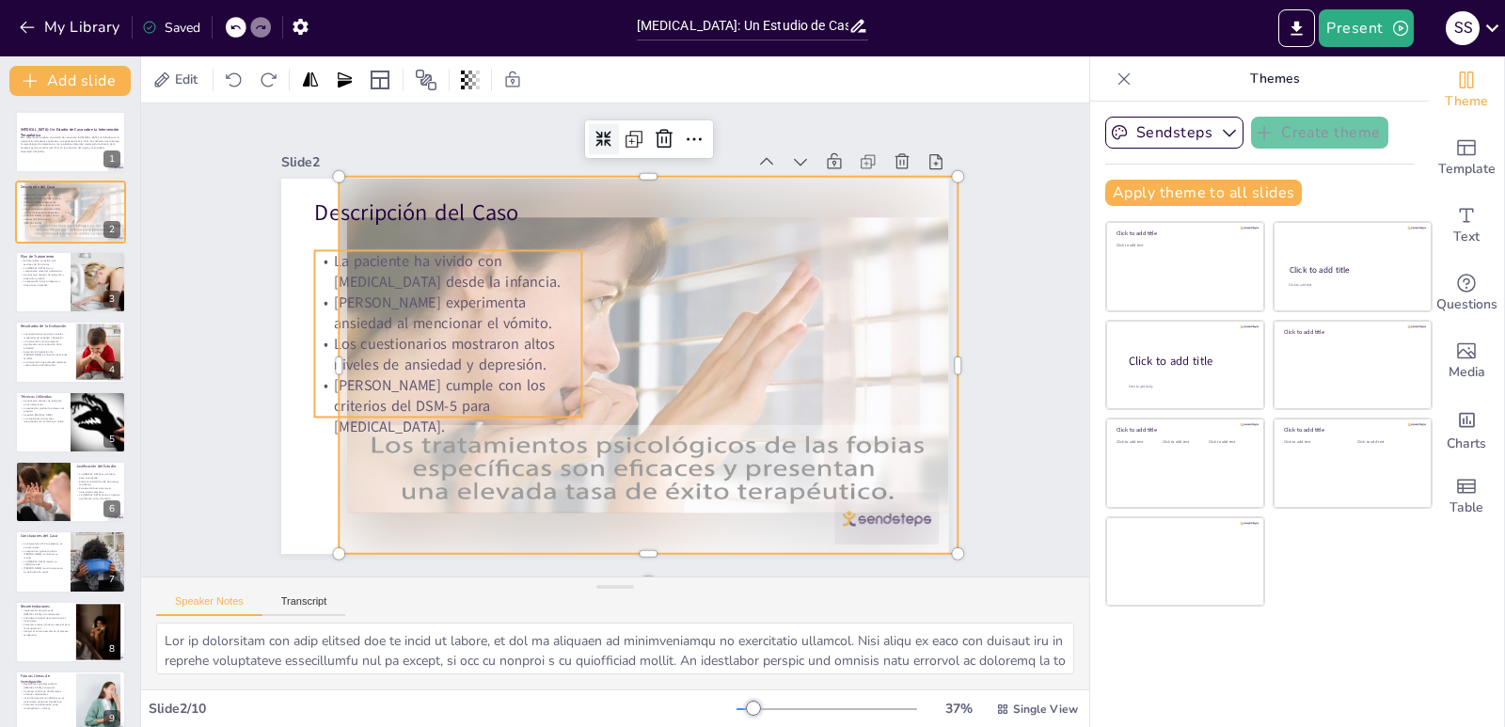
click at [326, 358] on p "Los cuestionarios mostraron altos niveles de ansiedad y depresión." at bounding box center [448, 337] width 270 height 70
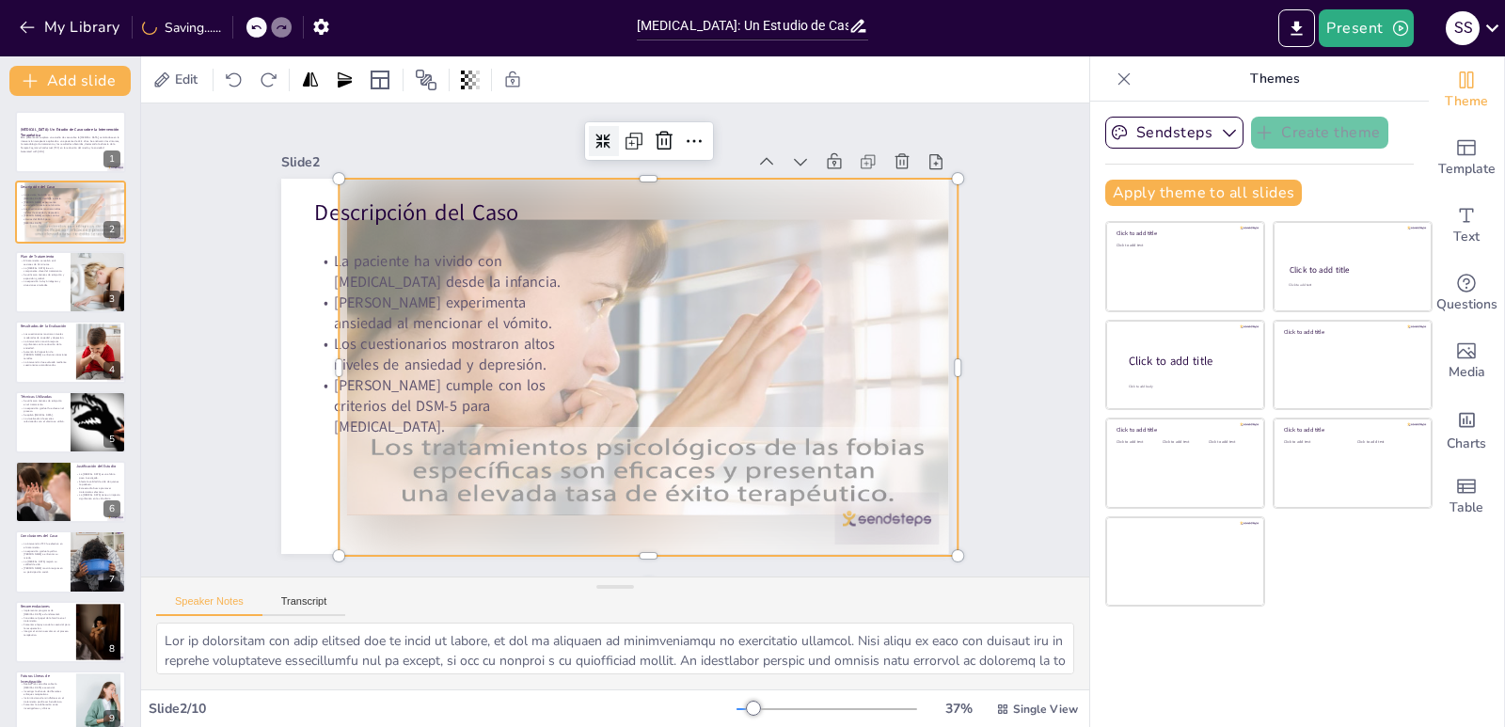
click at [361, 502] on div at bounding box center [648, 367] width 619 height 377
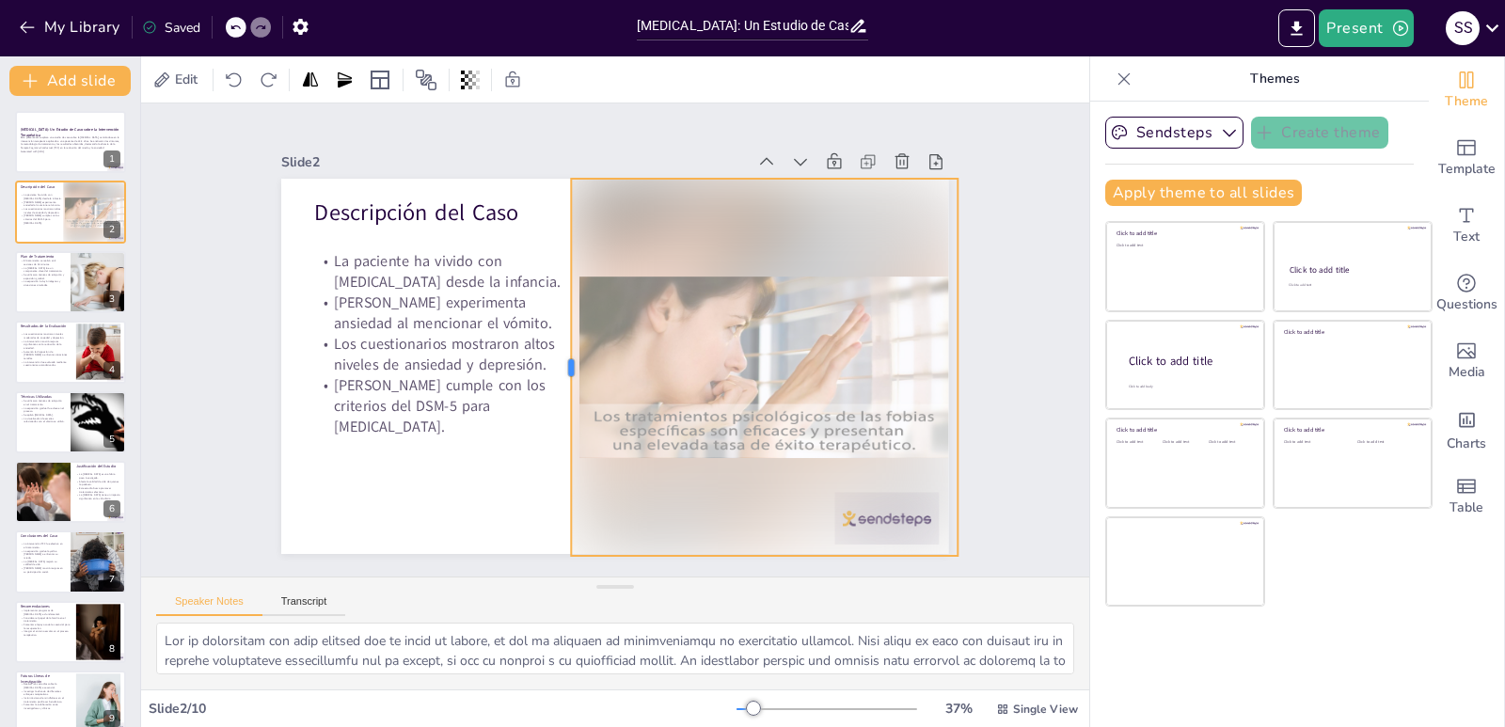
drag, startPoint x: 324, startPoint y: 358, endPoint x: 557, endPoint y: 371, distance: 232.6
click at [557, 371] on div at bounding box center [564, 367] width 15 height 377
click at [747, 166] on div at bounding box center [782, 182] width 386 height 55
click at [982, 384] on div "Slide 1 [MEDICAL_DATA]: Un Estudio de Caso sobre la Intervención Terapéutica Es…" at bounding box center [614, 340] width 772 height 428
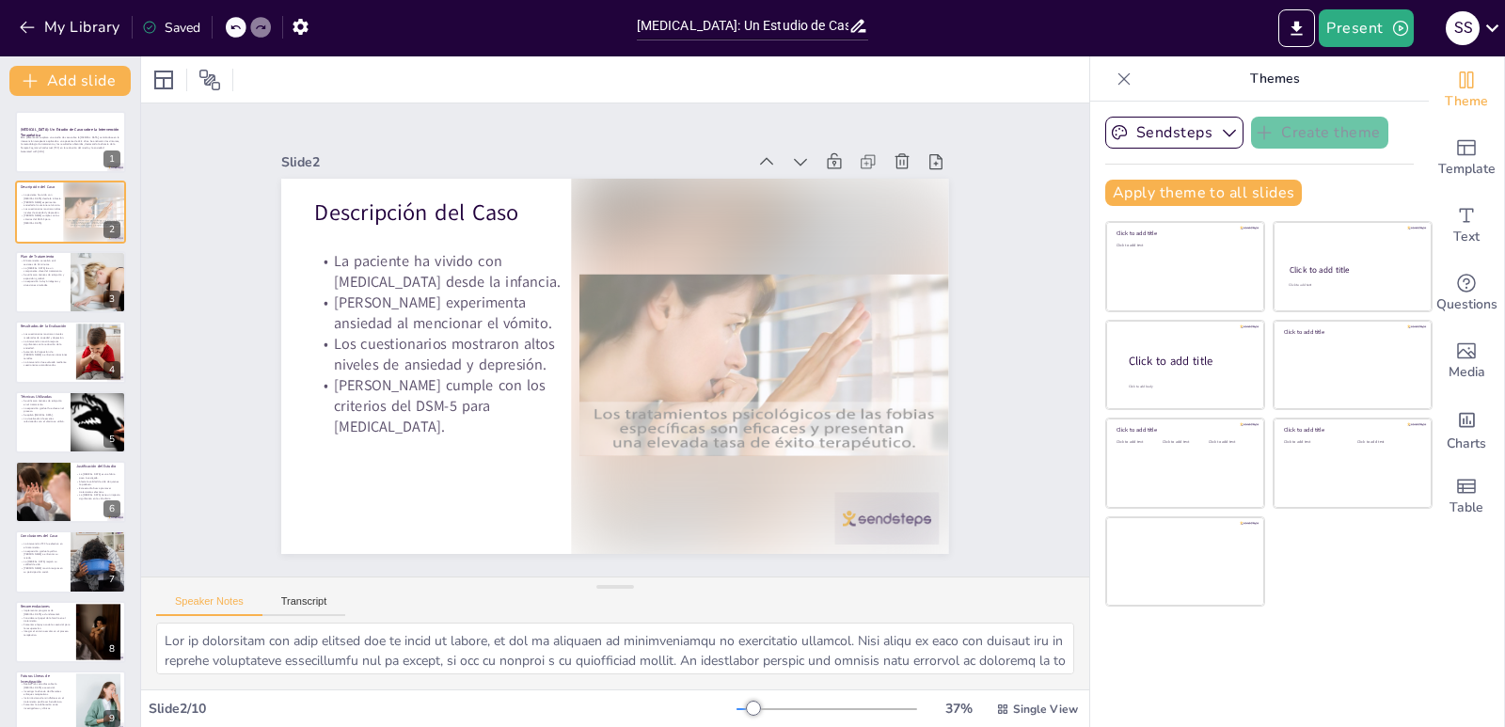
click at [796, 389] on div at bounding box center [761, 380] width 424 height 420
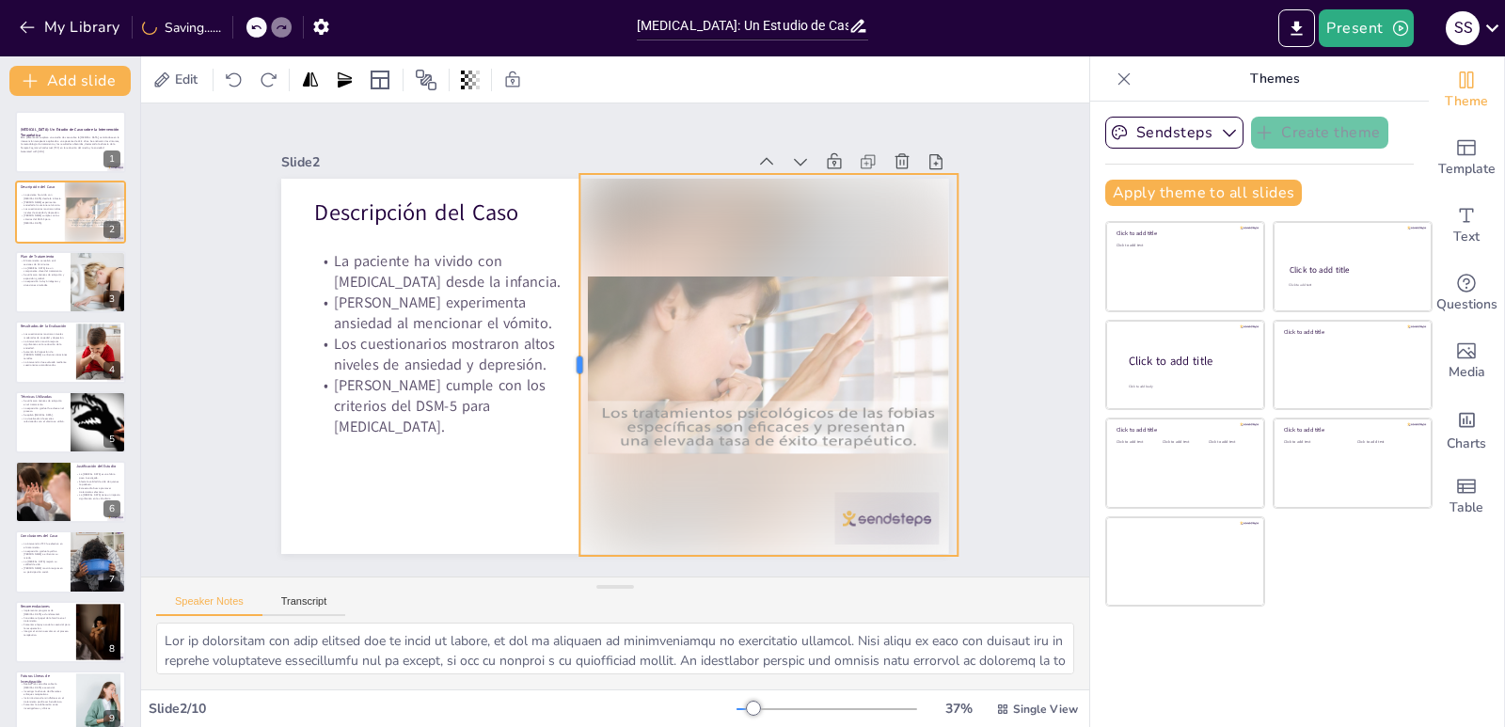
click at [565, 354] on div at bounding box center [570, 360] width 55 height 382
click at [1000, 360] on div "Slide 1 [MEDICAL_DATA]: Un Estudio de Caso sobre la Intervención Terapéutica Es…" at bounding box center [615, 339] width 992 height 569
click at [894, 509] on div at bounding box center [769, 365] width 378 height 382
click at [802, 379] on div at bounding box center [769, 365] width 378 height 382
